Goal: Obtain resource: Obtain resource

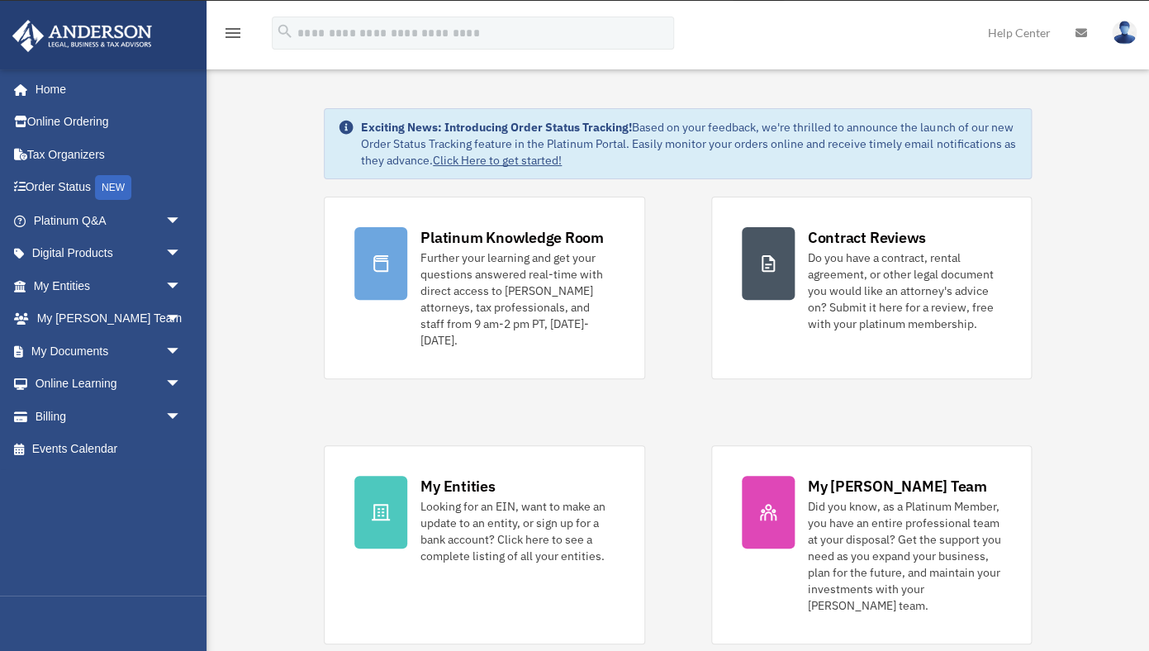
scroll to position [36, 0]
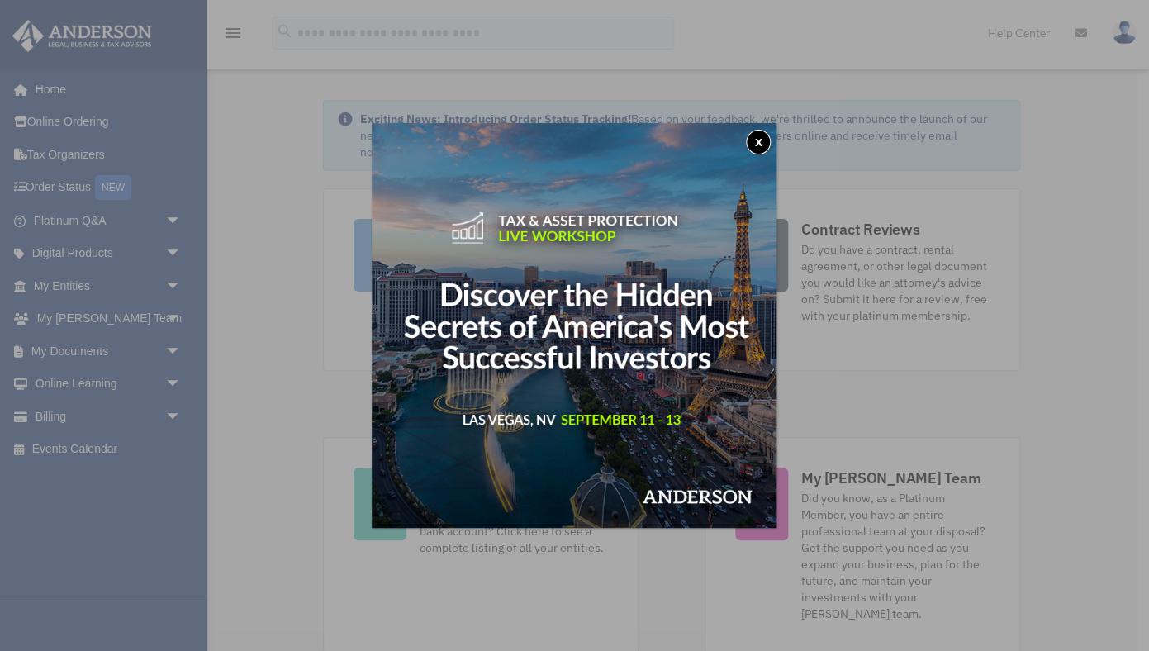
click at [765, 144] on button "x" at bounding box center [758, 142] width 25 height 25
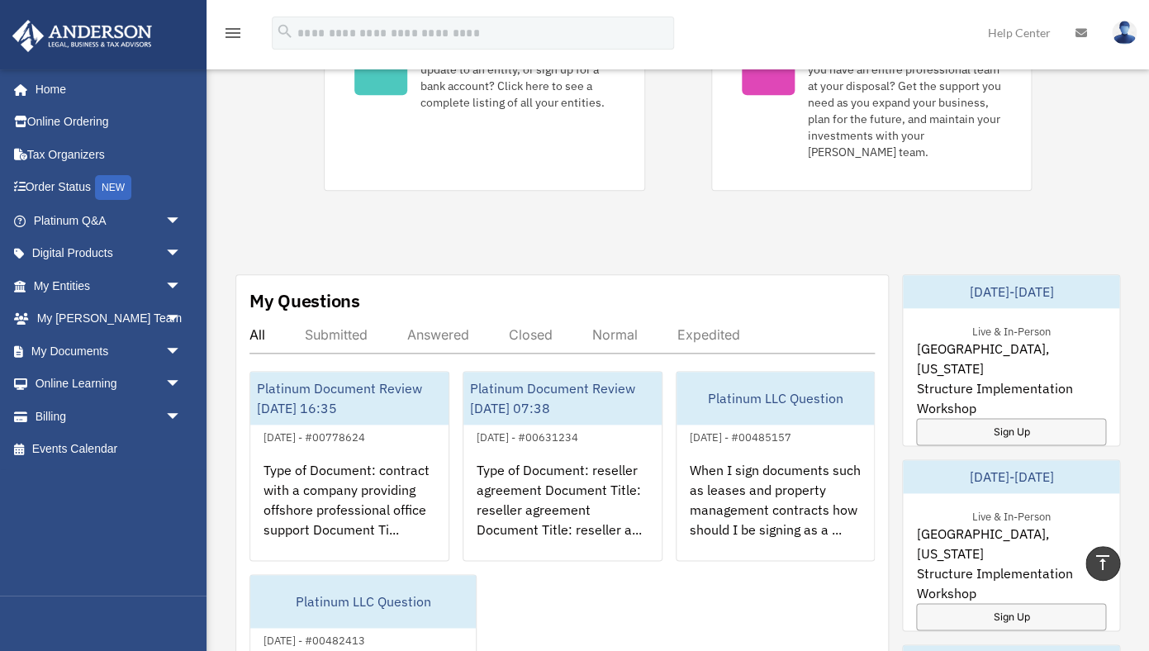
scroll to position [410, 0]
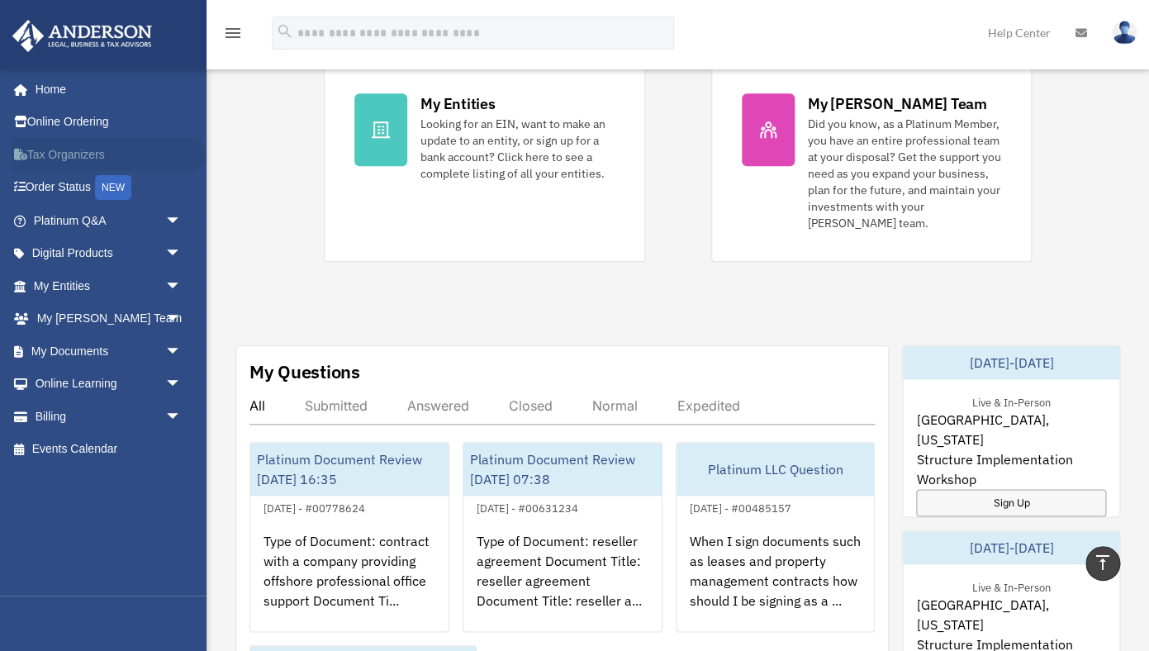
click at [55, 162] on link "Tax Organizers" at bounding box center [109, 154] width 195 height 33
click at [59, 155] on link "Tax Organizers" at bounding box center [109, 154] width 195 height 33
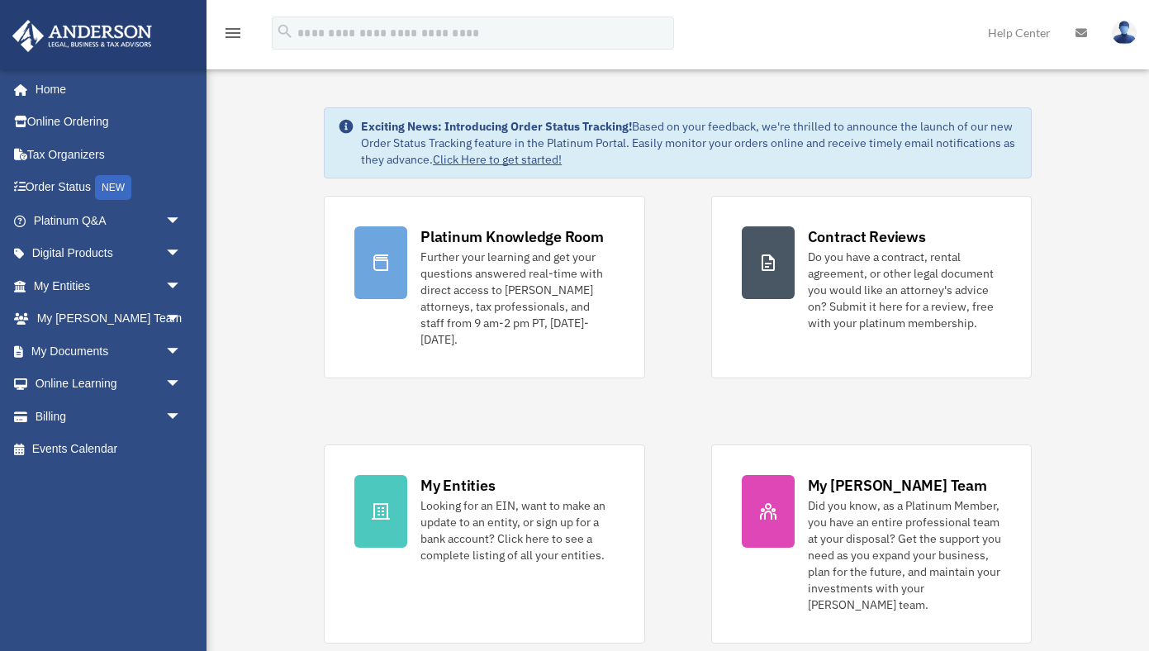
scroll to position [410, 0]
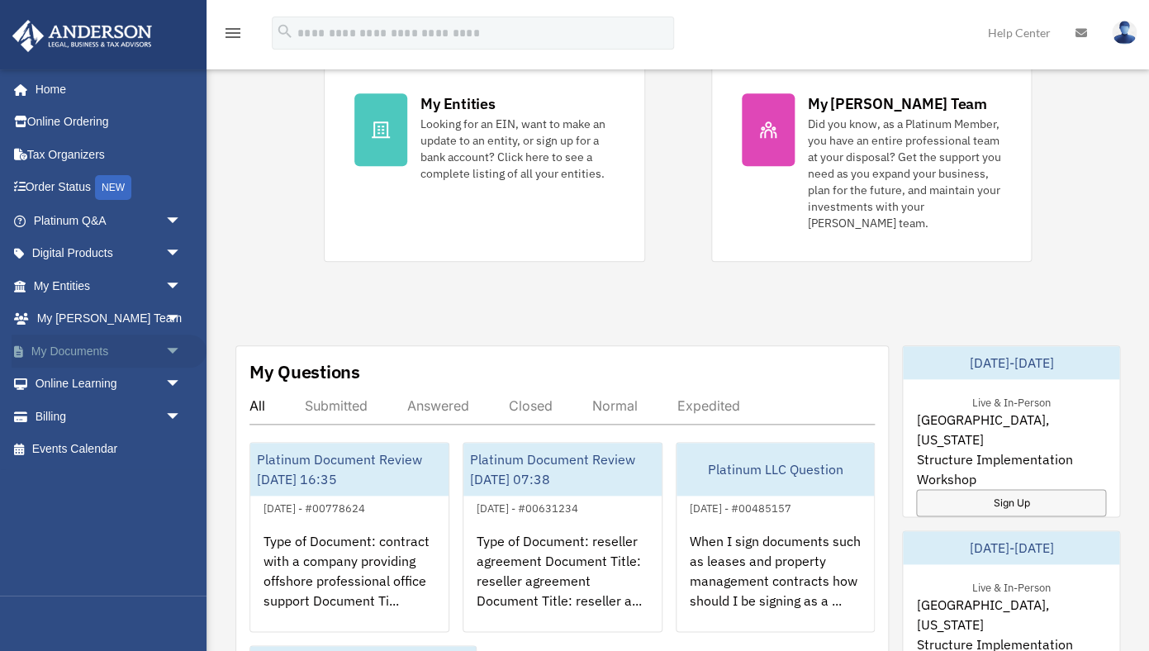
click at [74, 349] on link "My Documents arrow_drop_down" at bounding box center [109, 351] width 195 height 33
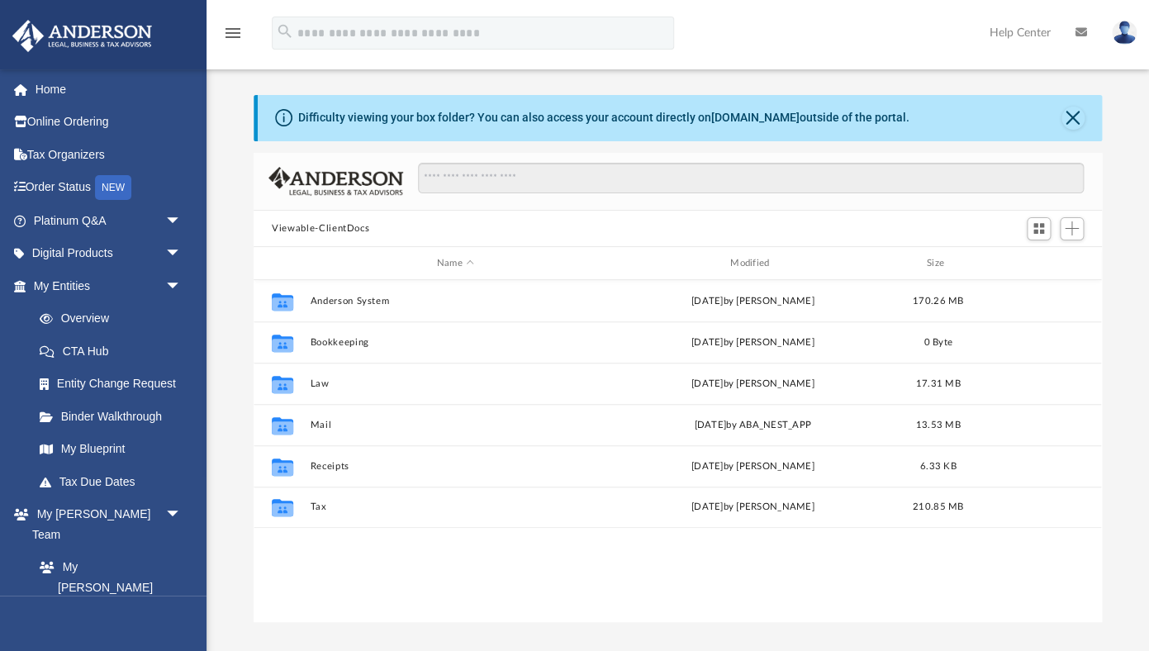
scroll to position [63, 0]
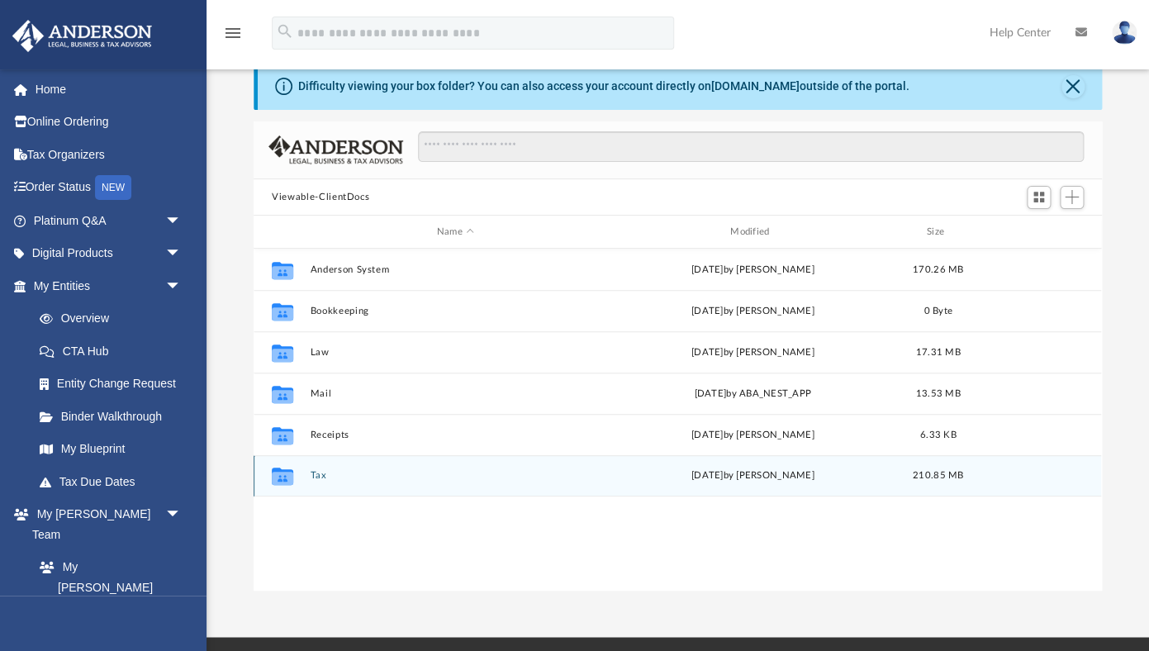
click at [351, 478] on button "Tax" at bounding box center [456, 476] width 290 height 11
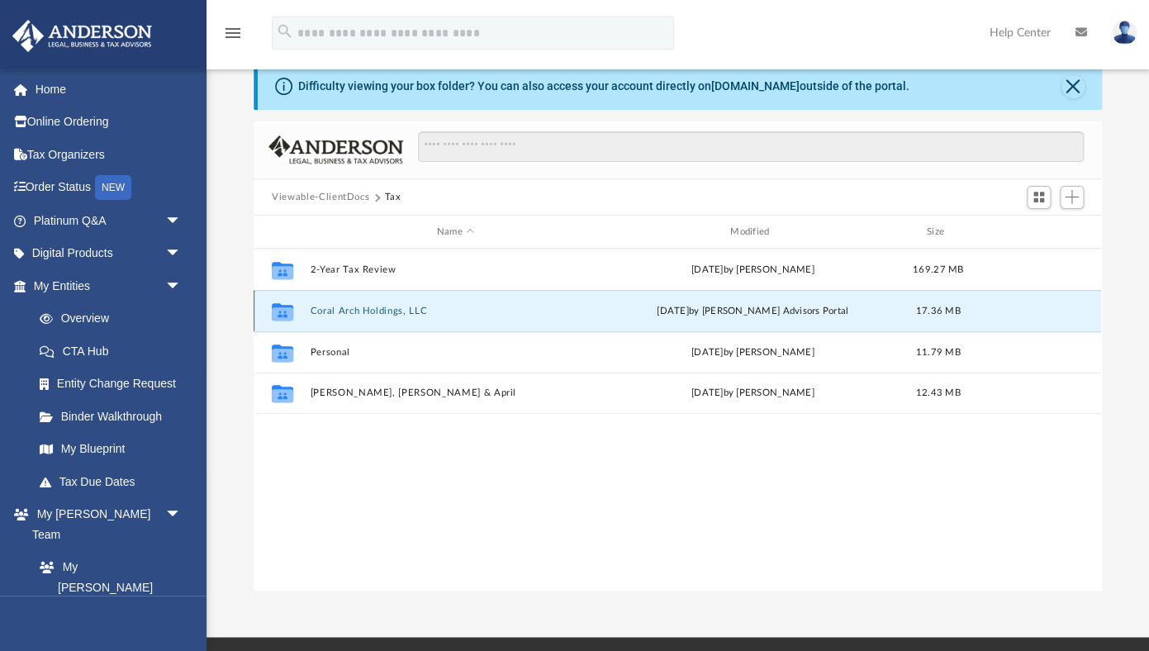
click at [360, 312] on button "Coral Arch Holdings, LLC" at bounding box center [456, 311] width 290 height 11
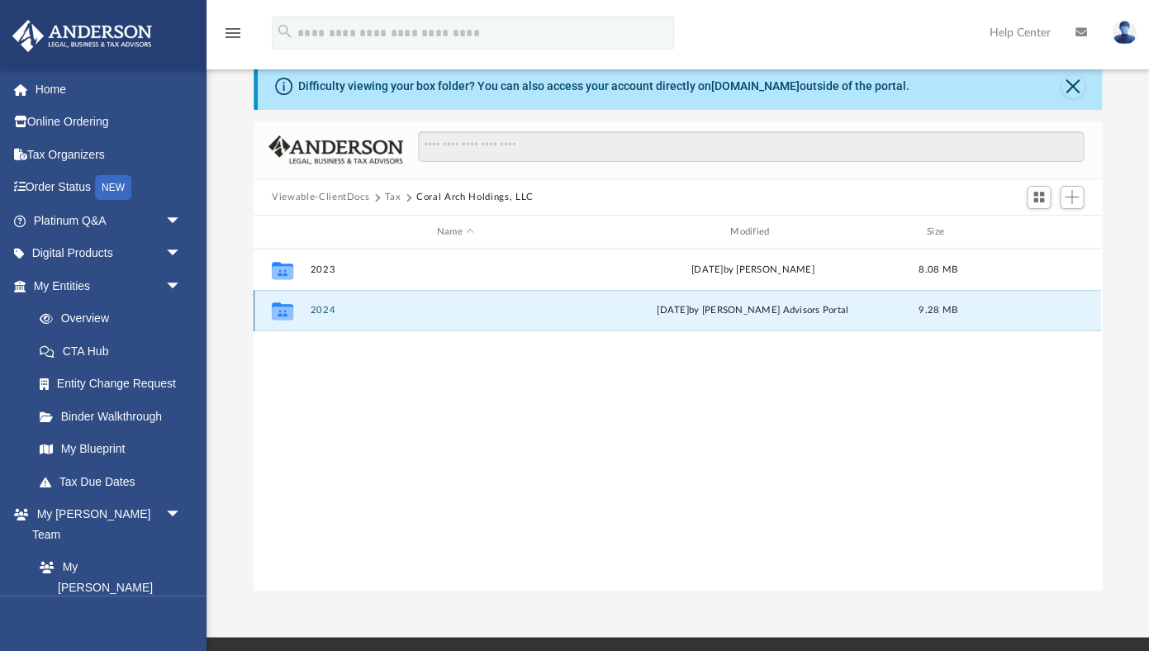
click at [377, 306] on button "2024" at bounding box center [456, 311] width 290 height 11
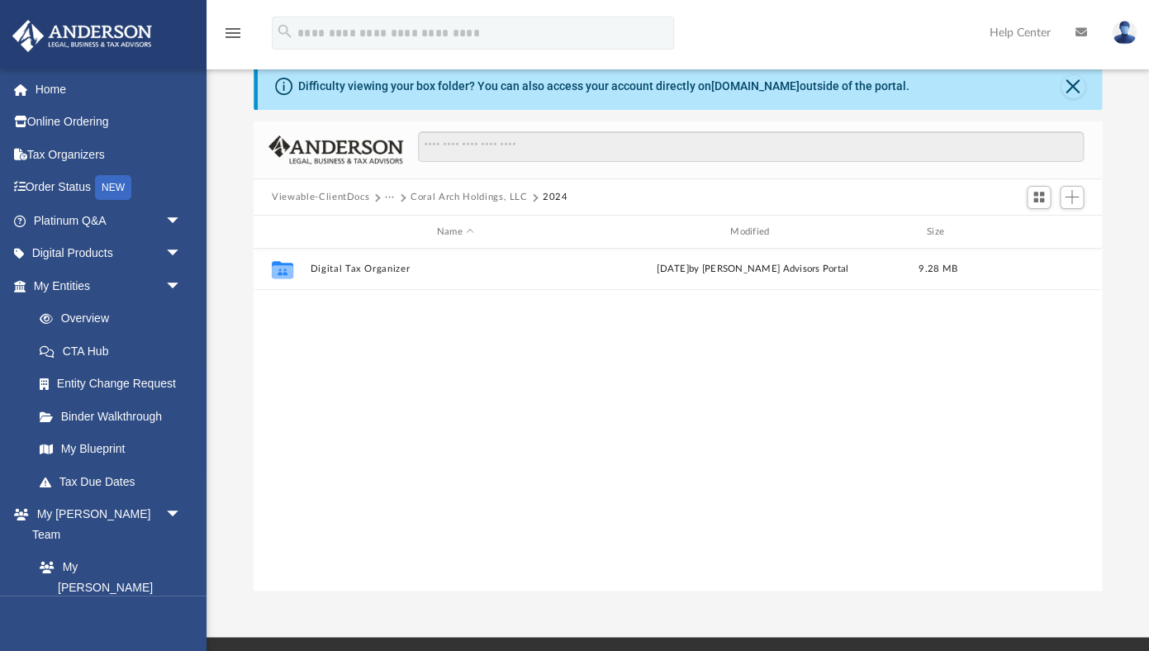
click at [362, 303] on div "Collaborated Folder Digital Tax Organizer [DATE] by [PERSON_NAME] Advisors Port…" at bounding box center [678, 420] width 848 height 343
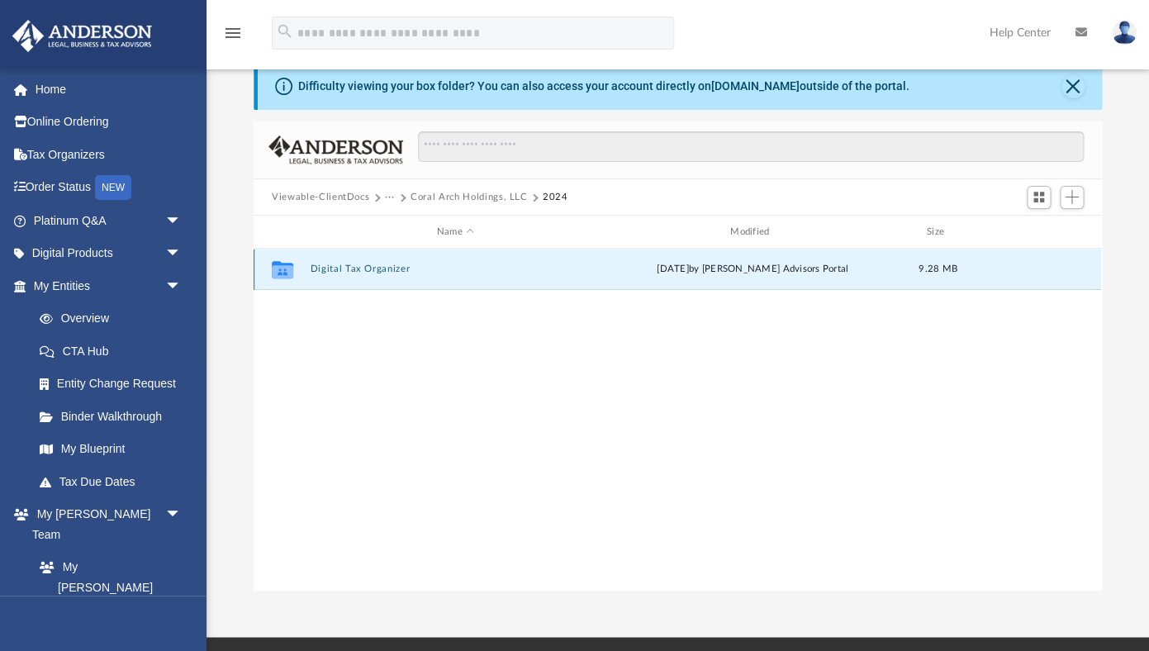
click at [367, 272] on button "Digital Tax Organizer" at bounding box center [456, 269] width 290 height 11
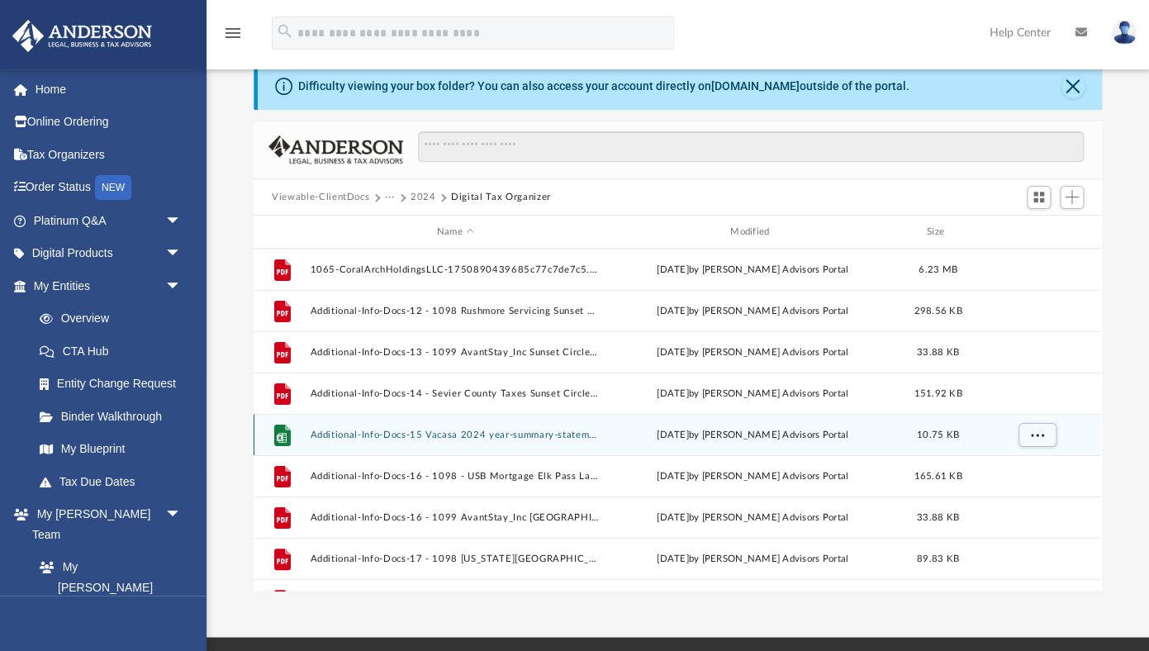
scroll to position [153, 0]
